Goal: Information Seeking & Learning: Check status

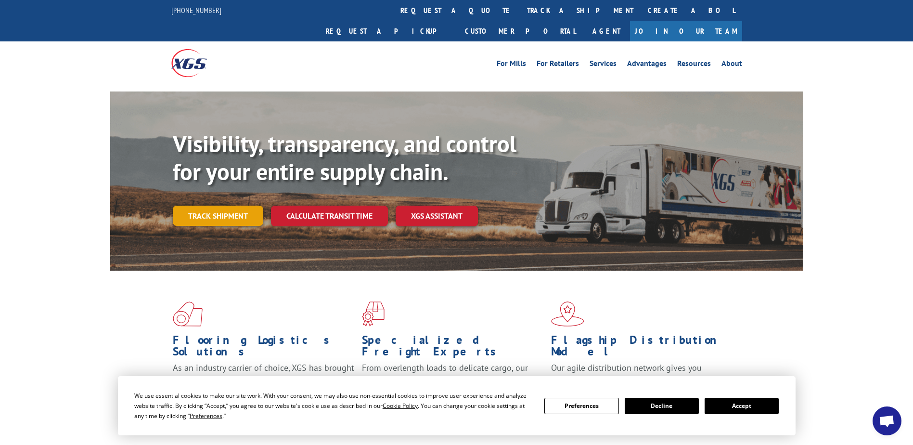
click at [221, 206] on link "Track shipment" at bounding box center [218, 216] width 91 height 20
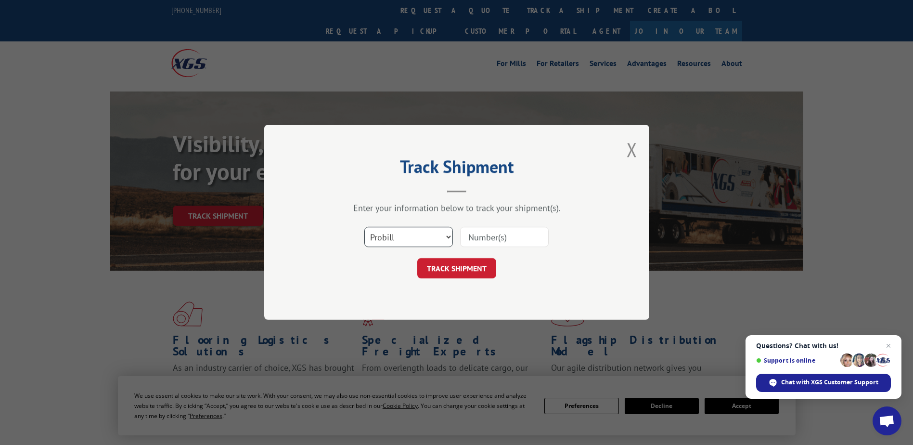
click at [447, 238] on select "Select category... Probill BOL PO" at bounding box center [408, 237] width 89 height 20
select select "bol"
click at [364, 227] on select "Select category... Probill BOL PO" at bounding box center [408, 237] width 89 height 20
click at [487, 235] on input at bounding box center [504, 237] width 89 height 20
paste input "60111982234"
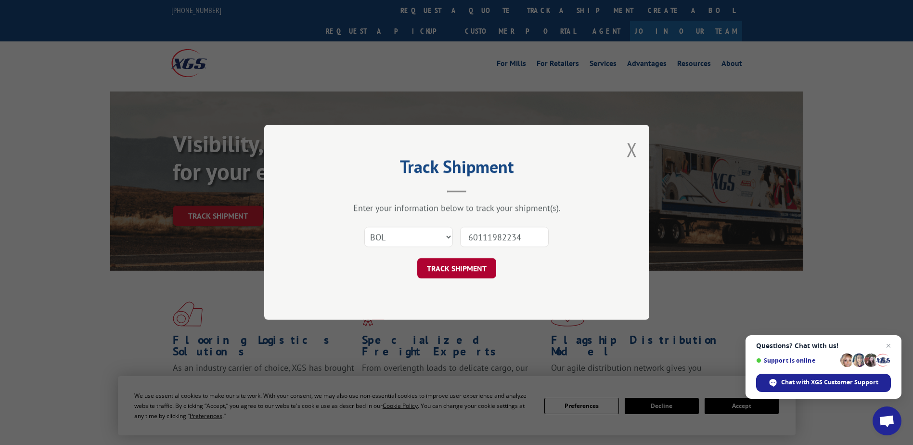
type input "60111982234"
click at [468, 271] on button "TRACK SHIPMENT" at bounding box center [456, 269] width 79 height 20
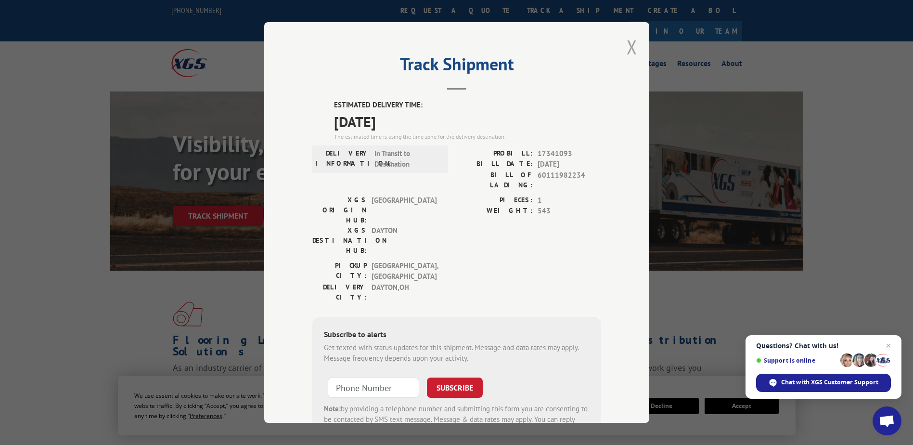
click at [630, 49] on button "Close modal" at bounding box center [632, 47] width 11 height 26
